Goal: Navigation & Orientation: Find specific page/section

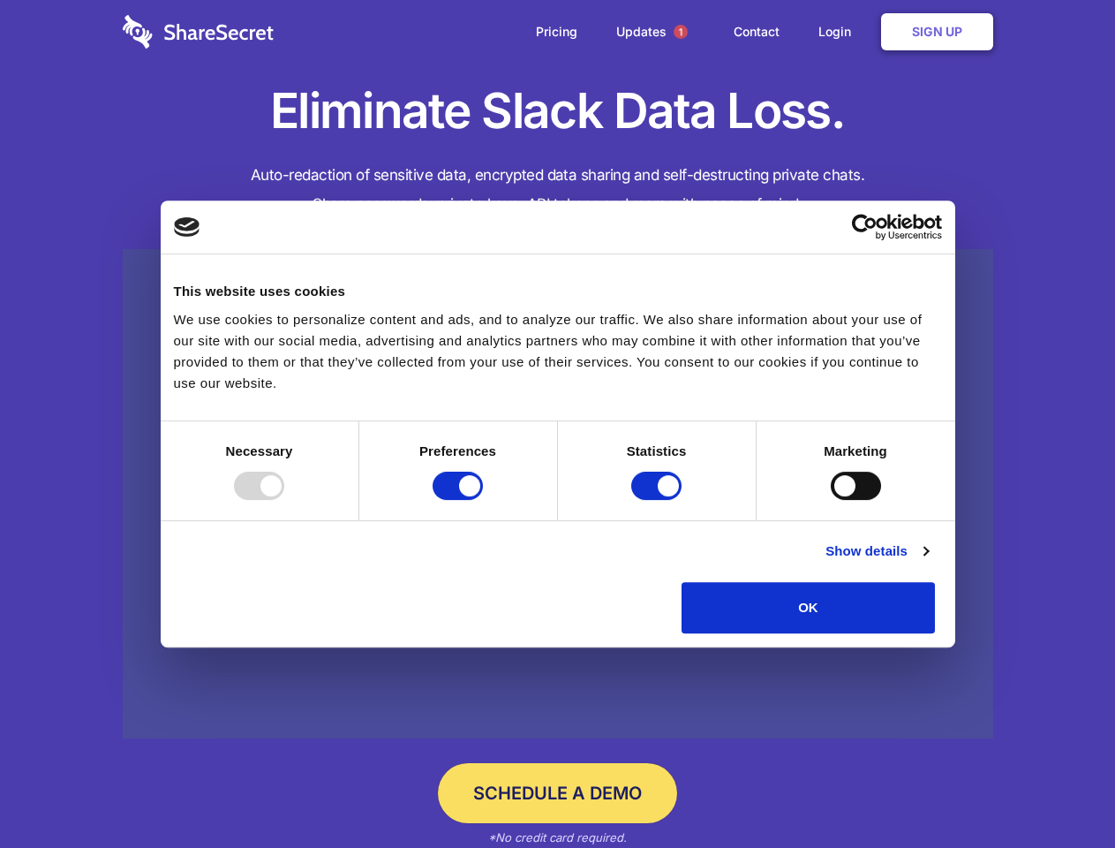
click at [284, 500] on div at bounding box center [259, 486] width 50 height 28
click at [483, 500] on input "Preferences" at bounding box center [458, 486] width 50 height 28
checkbox input "false"
click at [659, 500] on input "Statistics" at bounding box center [656, 486] width 50 height 28
checkbox input "false"
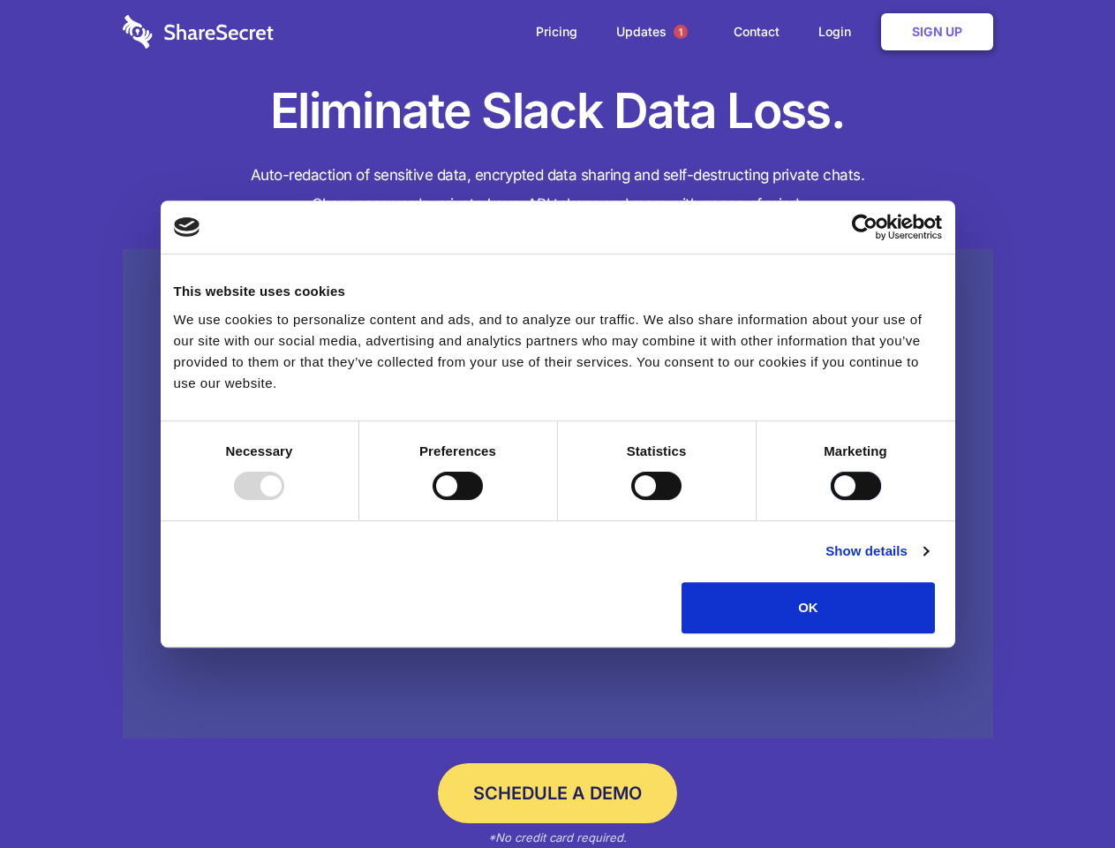
click at [831, 500] on input "Marketing" at bounding box center [856, 486] width 50 height 28
checkbox input "true"
click at [928, 562] on link "Show details" at bounding box center [877, 550] width 102 height 21
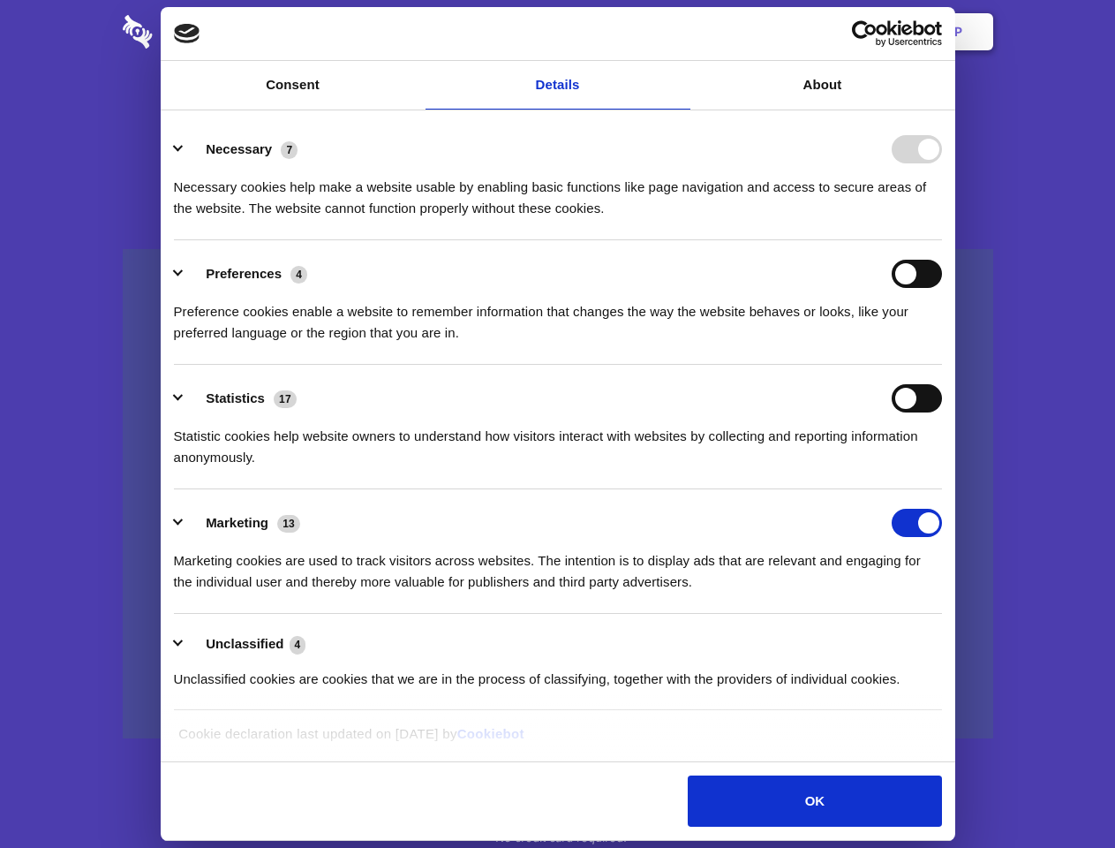
click at [942, 240] on li "Necessary 7 Necessary cookies help make a website usable by enabling basic func…" at bounding box center [558, 178] width 768 height 125
click at [680, 32] on span "1" at bounding box center [681, 32] width 14 height 14
